Goal: Transaction & Acquisition: Purchase product/service

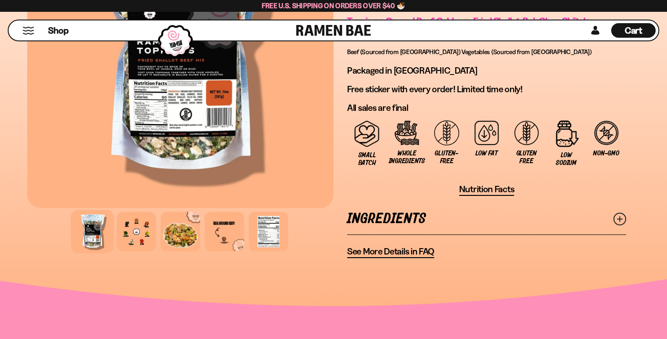
scroll to position [726, 0]
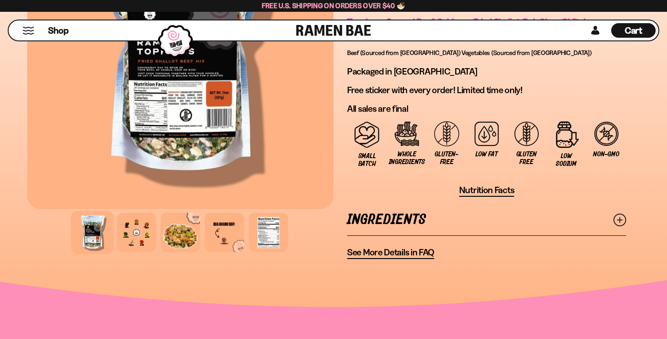
click at [392, 246] on span "See More Details in FAQ" at bounding box center [390, 251] width 87 height 11
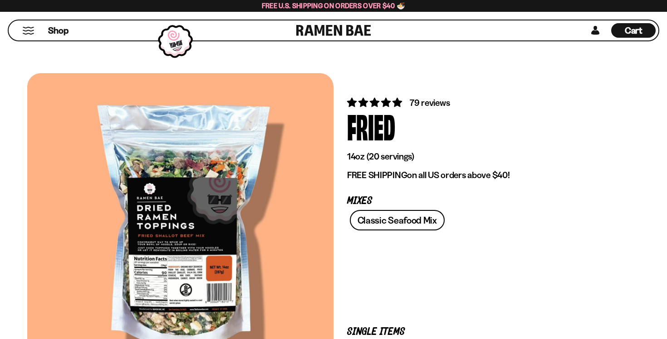
scroll to position [726, 0]
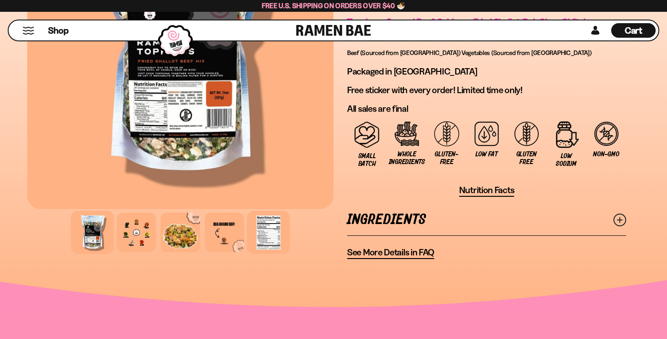
click at [267, 211] on div at bounding box center [268, 232] width 43 height 43
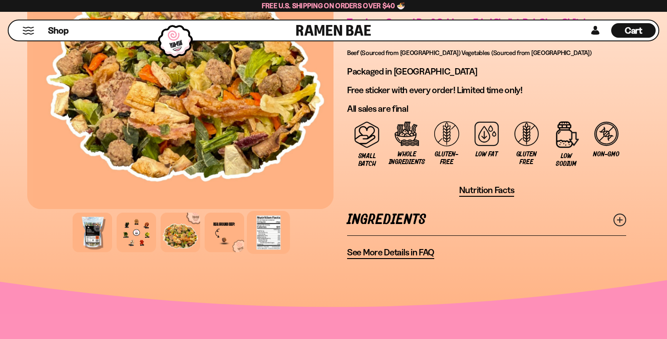
click at [267, 211] on div at bounding box center [268, 232] width 43 height 43
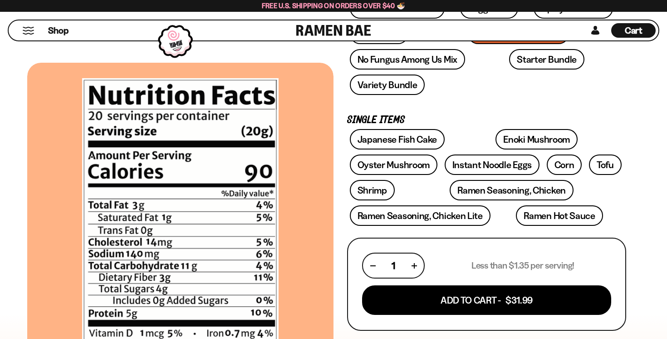
scroll to position [205, 0]
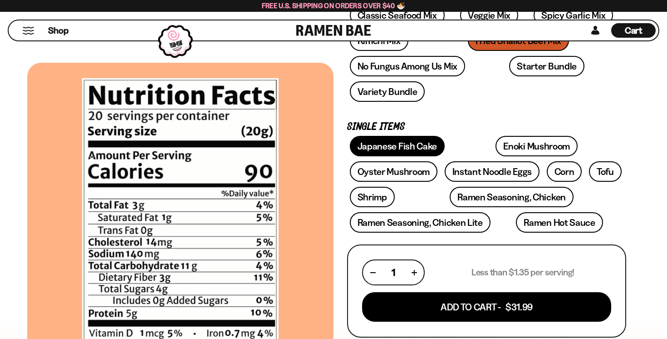
click at [426, 136] on link "Japanese Fish Cake" at bounding box center [397, 146] width 95 height 20
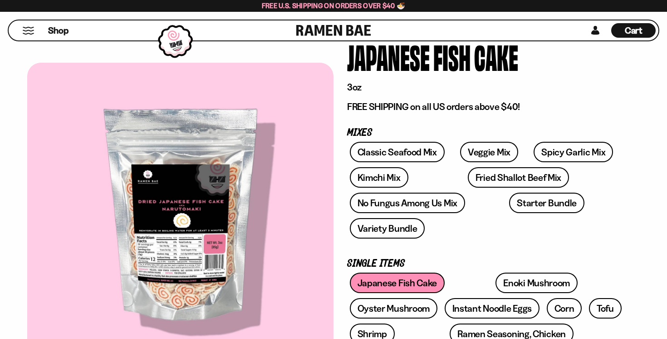
scroll to position [71, 0]
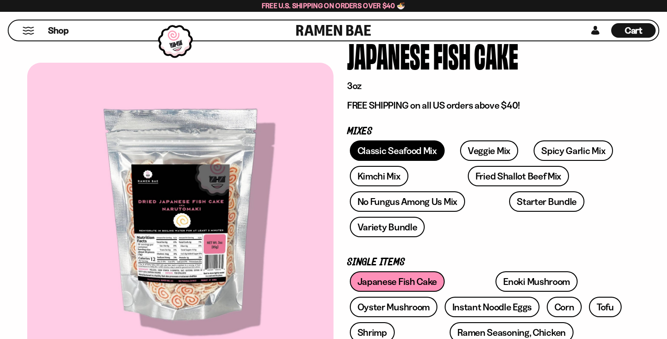
click at [408, 150] on link "Classic Seafood Mix" at bounding box center [397, 150] width 95 height 20
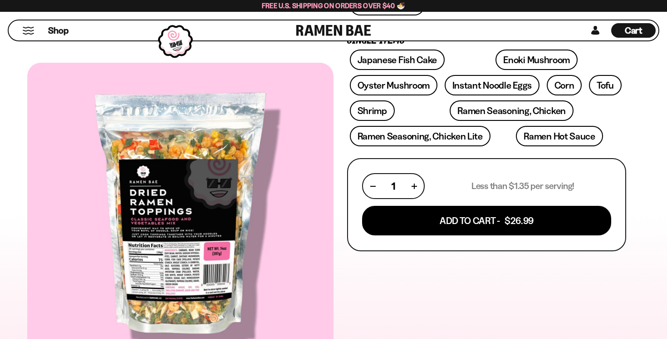
scroll to position [292, 0]
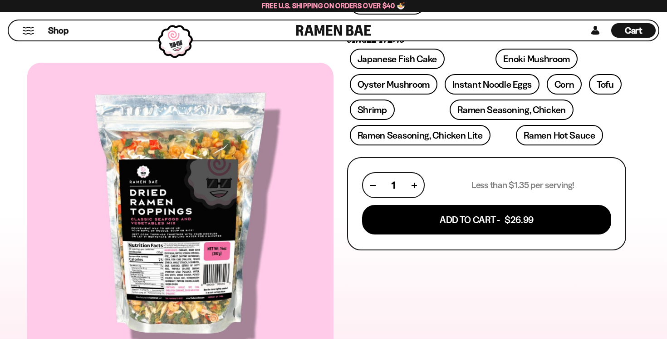
click at [187, 266] on div at bounding box center [180, 218] width 306 height 310
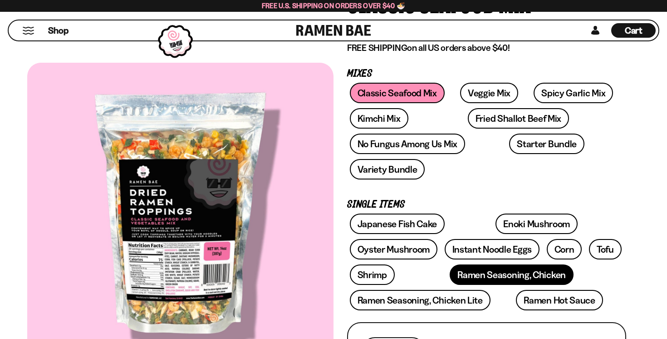
scroll to position [124, 0]
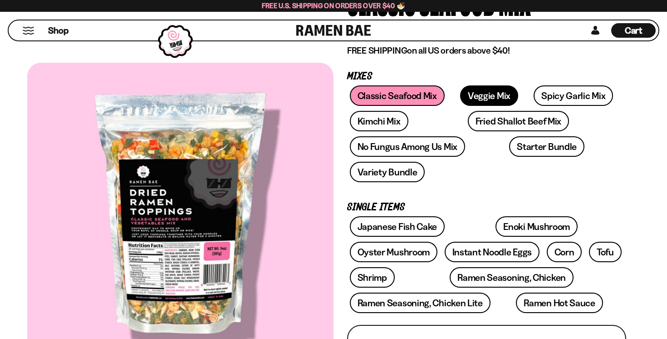
click at [472, 100] on link "Veggie Mix" at bounding box center [489, 95] width 58 height 20
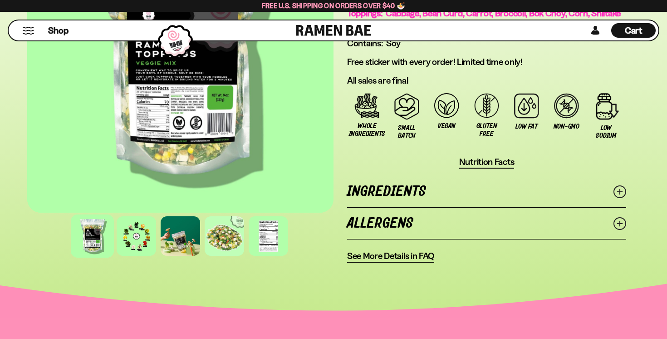
scroll to position [742, 0]
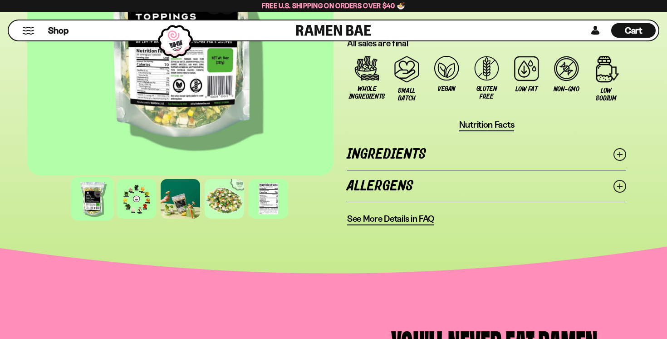
click at [463, 138] on link "Ingredients" at bounding box center [486, 153] width 279 height 31
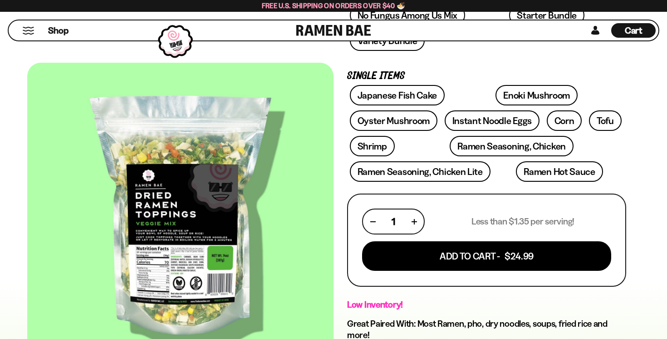
scroll to position [255, 0]
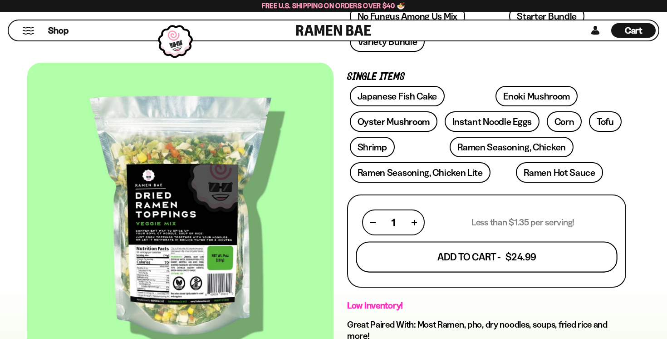
click at [494, 242] on button "Add To Cart - $24.99" at bounding box center [486, 257] width 261 height 31
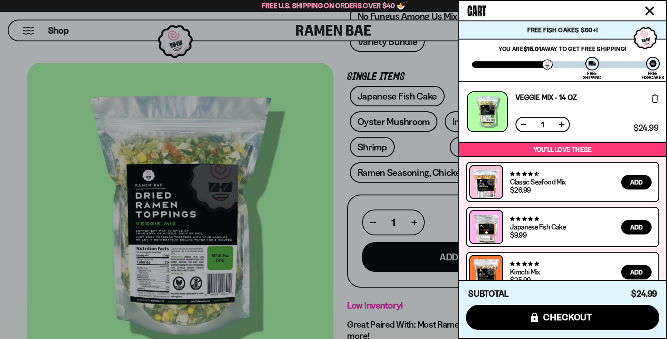
click at [332, 180] on div at bounding box center [333, 169] width 667 height 339
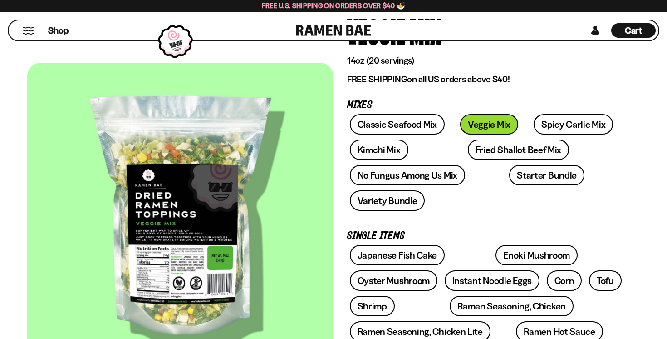
scroll to position [99, 0]
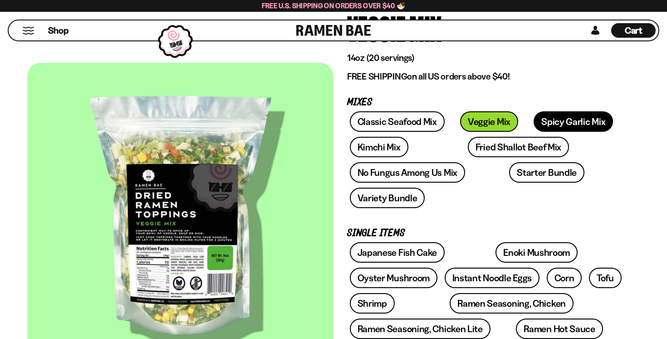
click at [550, 125] on link "Spicy Garlic Mix" at bounding box center [573, 121] width 79 height 20
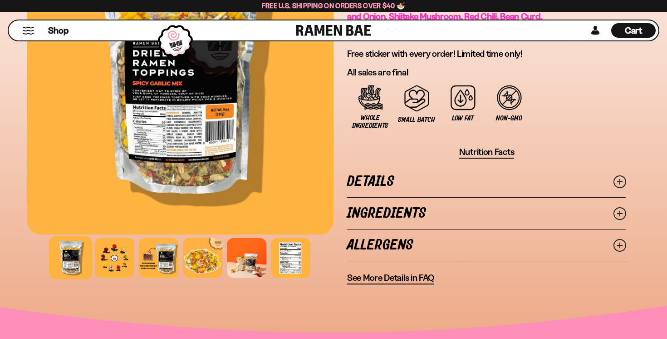
scroll to position [674, 0]
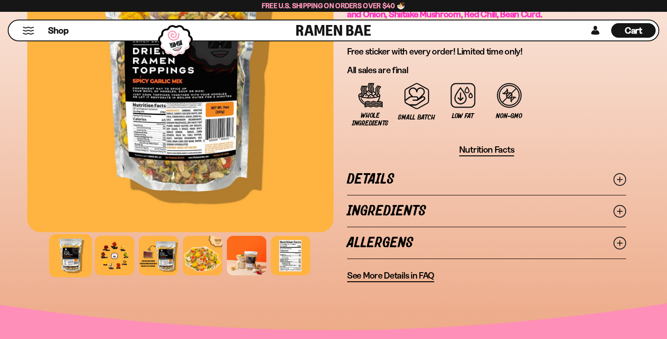
click at [532, 195] on link "Ingredients" at bounding box center [486, 210] width 279 height 31
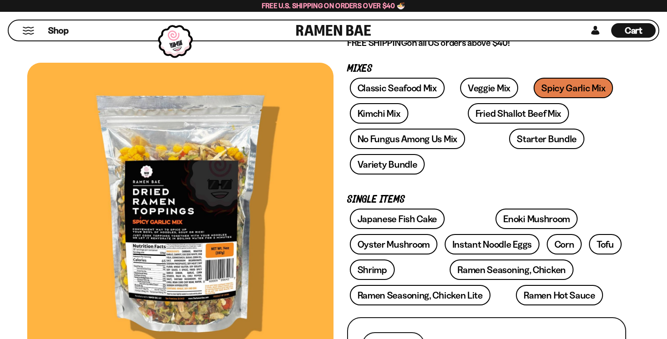
scroll to position [124, 0]
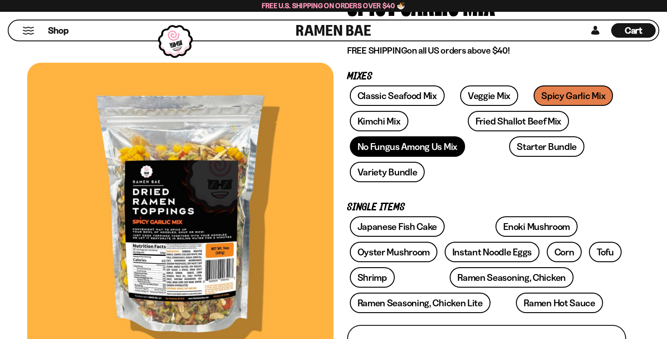
click at [442, 153] on link "No Fungus Among Us Mix" at bounding box center [407, 146] width 115 height 20
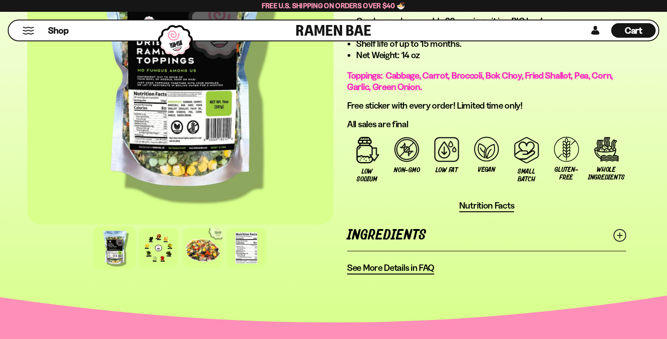
scroll to position [656, 0]
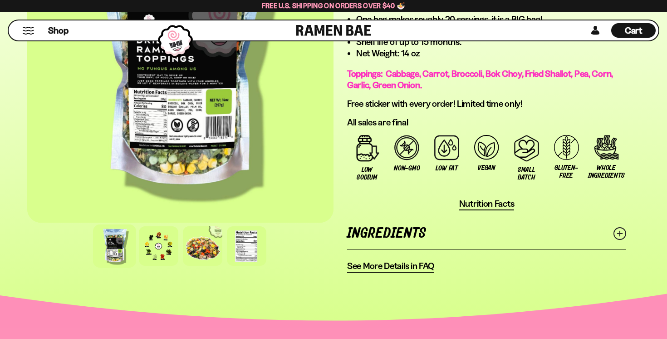
click at [423, 217] on link "Ingredients" at bounding box center [486, 232] width 279 height 31
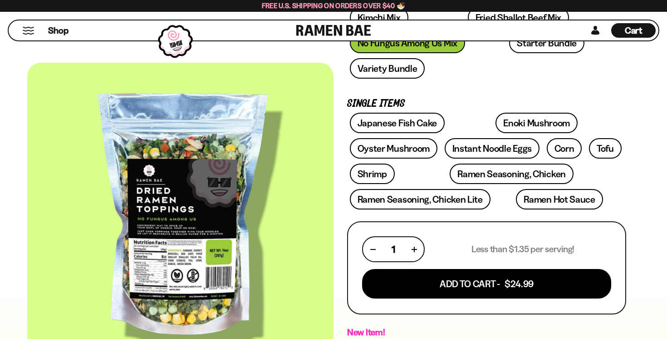
scroll to position [227, 0]
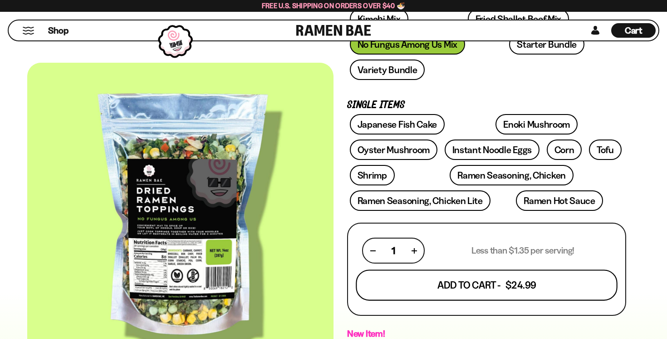
click at [483, 270] on button "Add To Cart - $24.99" at bounding box center [486, 285] width 261 height 31
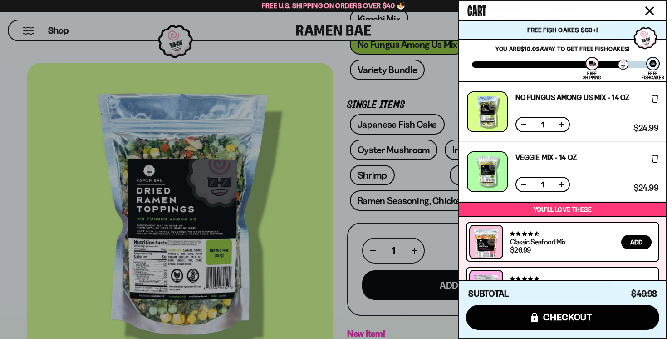
click at [334, 220] on div at bounding box center [333, 169] width 667 height 339
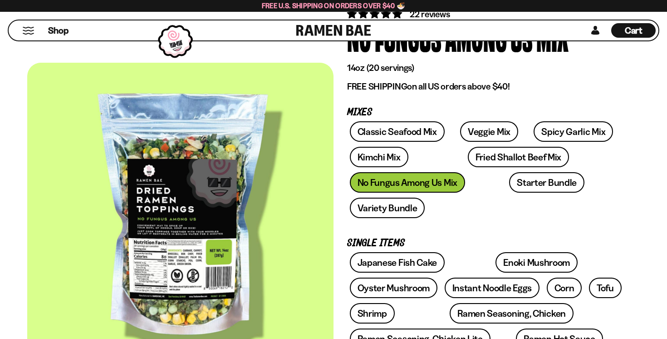
scroll to position [89, 0]
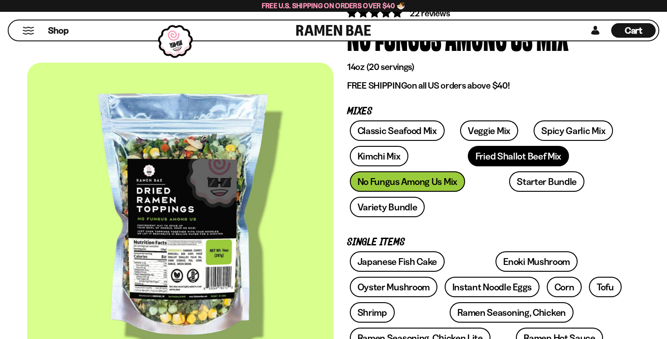
click at [491, 158] on link "Fried Shallot Beef Mix" at bounding box center [518, 156] width 101 height 20
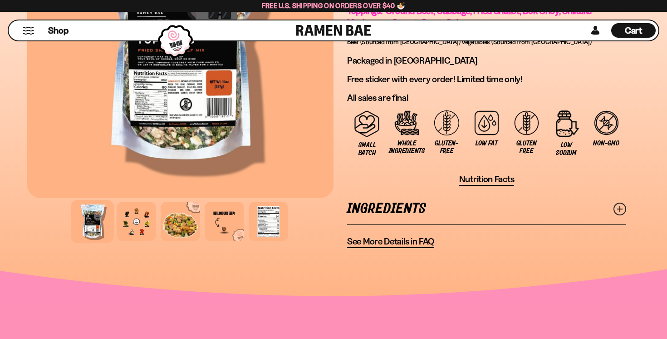
scroll to position [743, 0]
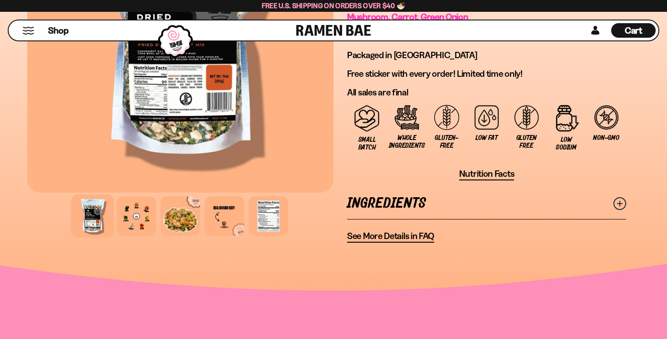
click at [446, 187] on link "Ingredients" at bounding box center [486, 202] width 279 height 31
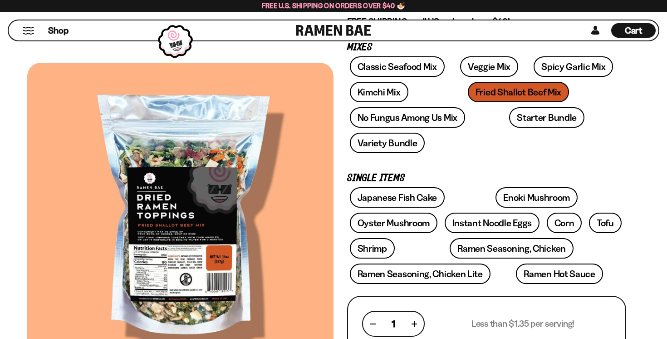
scroll to position [149, 0]
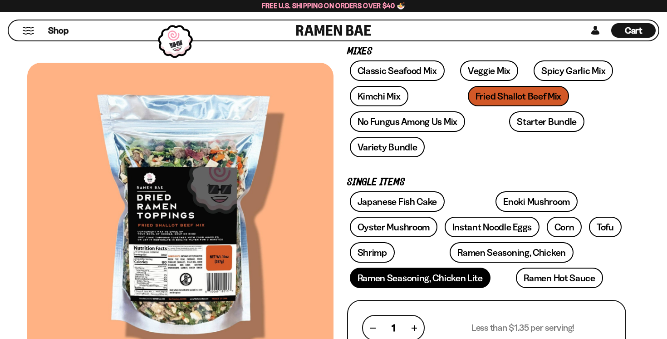
click at [491, 267] on link "Ramen Seasoning, Chicken Lite" at bounding box center [420, 277] width 141 height 20
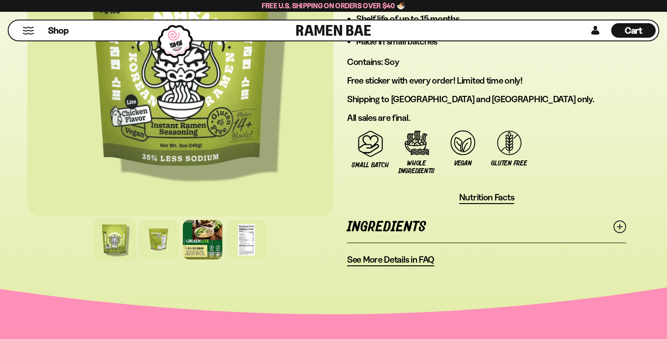
scroll to position [695, 0]
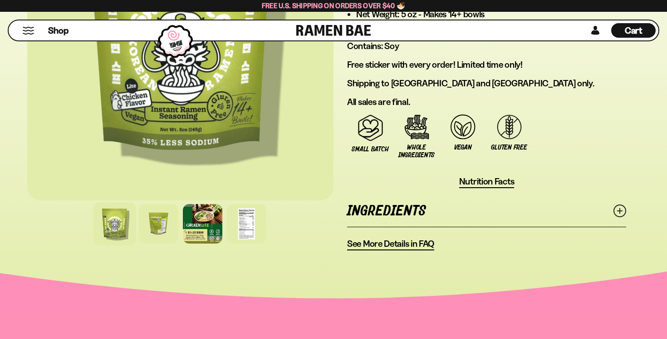
click at [446, 195] on link "Ingredients" at bounding box center [486, 210] width 279 height 31
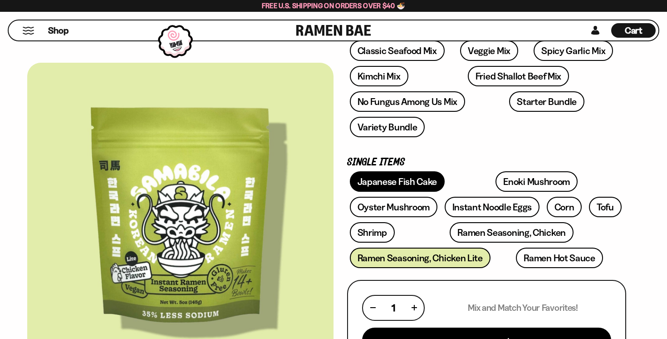
scroll to position [171, 0]
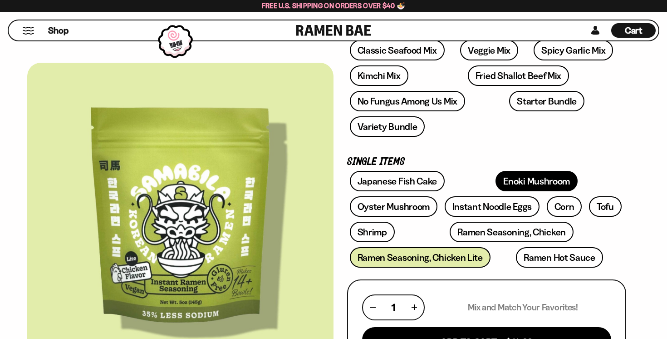
click at [496, 171] on link "Enoki Mushroom" at bounding box center [537, 181] width 82 height 20
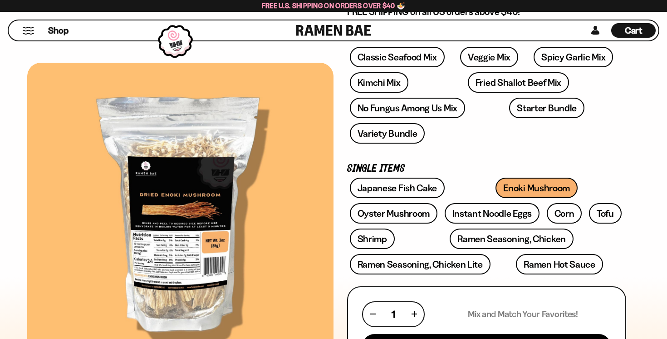
scroll to position [166, 0]
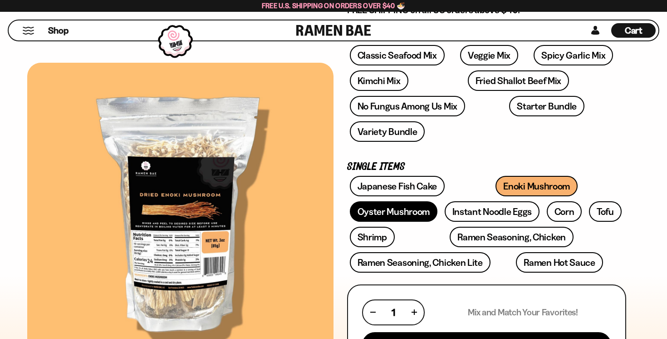
click at [438, 201] on link "Oyster Mushroom" at bounding box center [394, 211] width 88 height 20
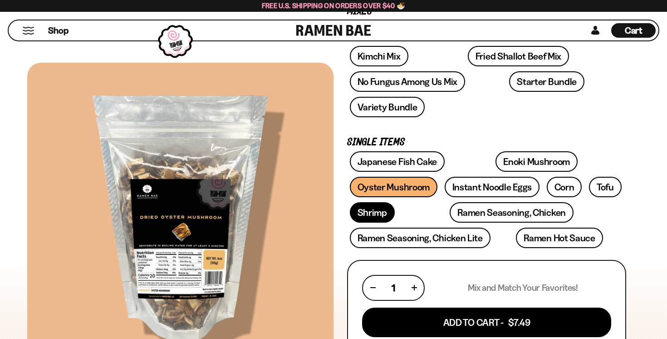
scroll to position [192, 0]
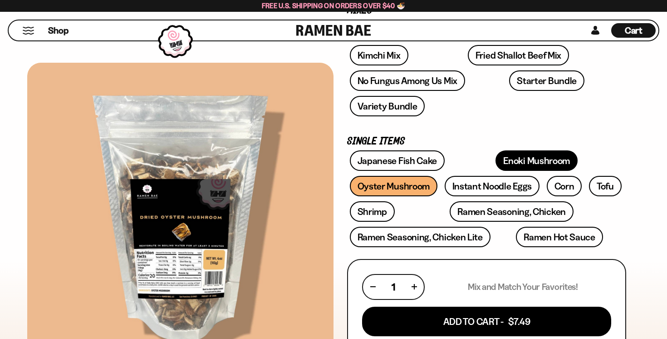
click at [498, 150] on link "Enoki Mushroom" at bounding box center [537, 160] width 82 height 20
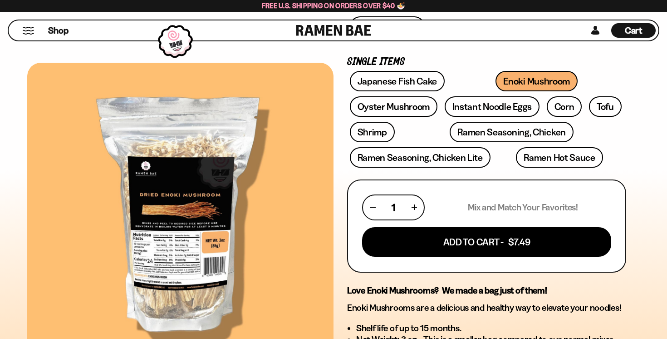
scroll to position [278, 0]
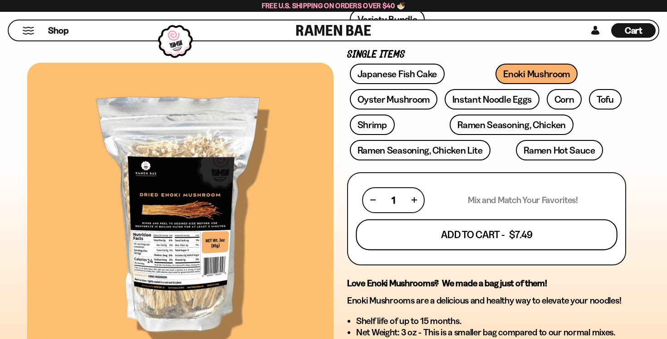
click at [499, 219] on button "Add To Cart - $7.49" at bounding box center [486, 234] width 261 height 31
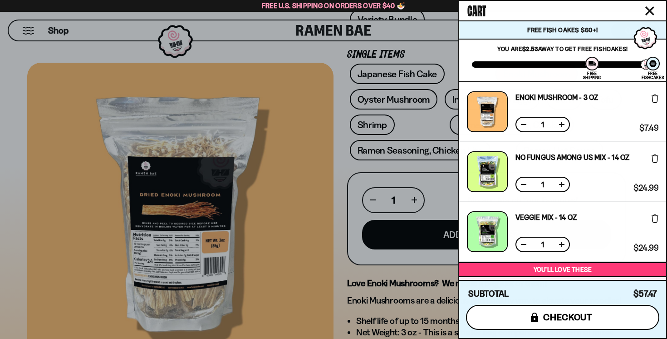
click at [571, 305] on button "icons8-lock checkout" at bounding box center [562, 317] width 193 height 25
